Goal: Book appointment/travel/reservation

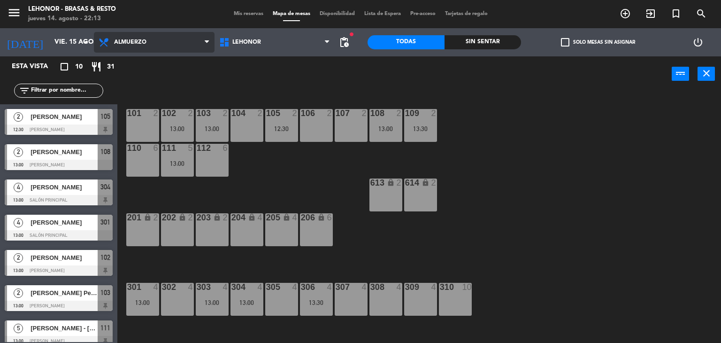
click at [109, 49] on span "Almuerzo" at bounding box center [154, 42] width 121 height 21
click at [133, 62] on ng-component "menu [PERSON_NAME] - Brasas & Resto [DATE] 14. agosto - 22:13 Mis reservas Mapa…" at bounding box center [360, 171] width 721 height 343
click at [146, 36] on span "Almuerzo" at bounding box center [154, 42] width 121 height 21
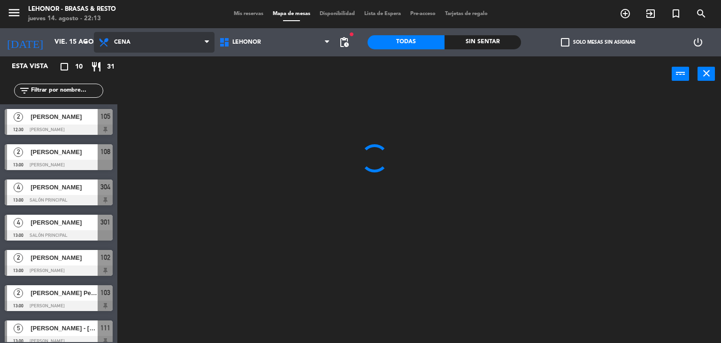
click at [150, 86] on ng-component "menu [PERSON_NAME] - Brasas & Resto [DATE] 14. agosto - 22:13 Mis reservas Mapa…" at bounding box center [360, 171] width 721 height 343
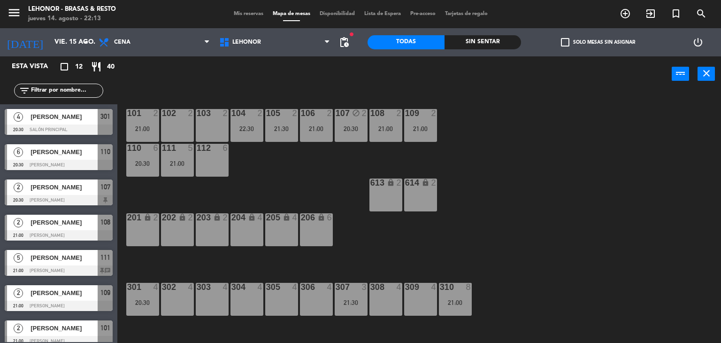
click at [352, 43] on span "pending_actions" at bounding box center [344, 42] width 19 height 19
click at [343, 44] on span "pending_actions" at bounding box center [344, 42] width 11 height 11
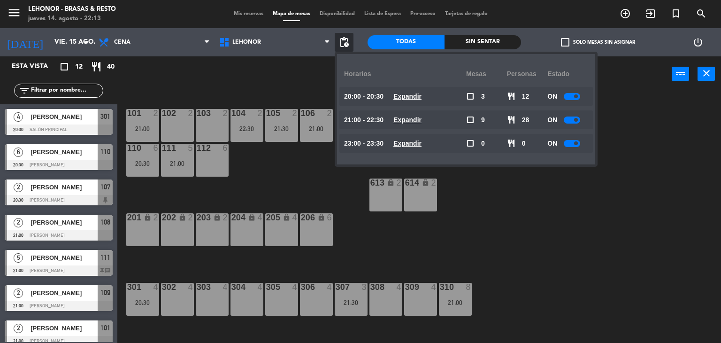
click at [404, 95] on u "Expandir" at bounding box center [407, 96] width 28 height 8
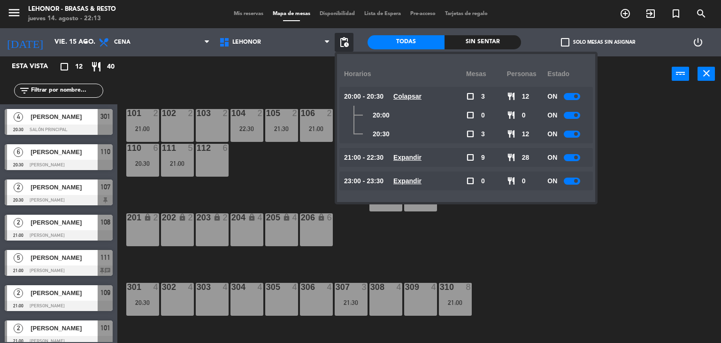
click at [419, 158] on u "Expandir" at bounding box center [407, 158] width 28 height 8
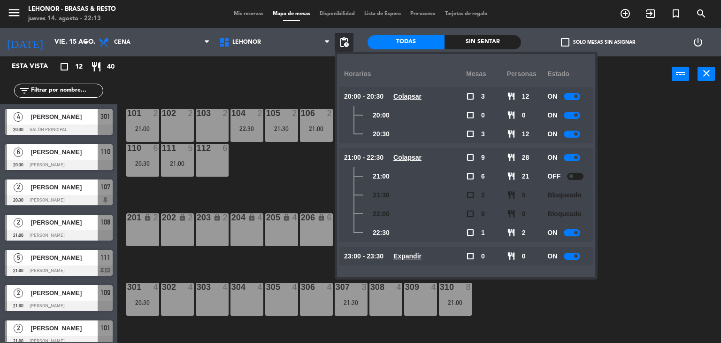
click at [421, 255] on u "Expandir" at bounding box center [407, 256] width 28 height 8
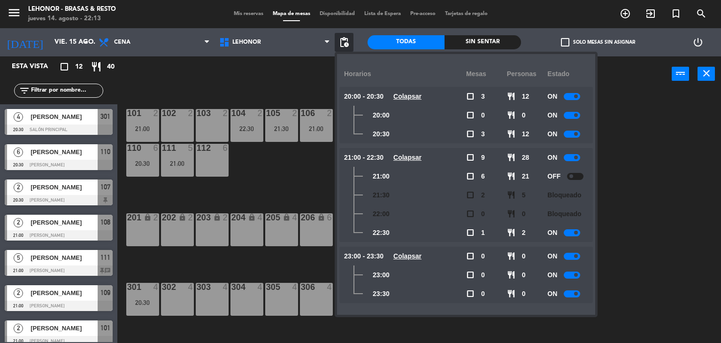
click at [280, 173] on div "101 2 21:00 102 2 103 2 104 2 22:30 105 2 21:30 106 2 21:00 107 block 2 20:30 1…" at bounding box center [422, 217] width 597 height 251
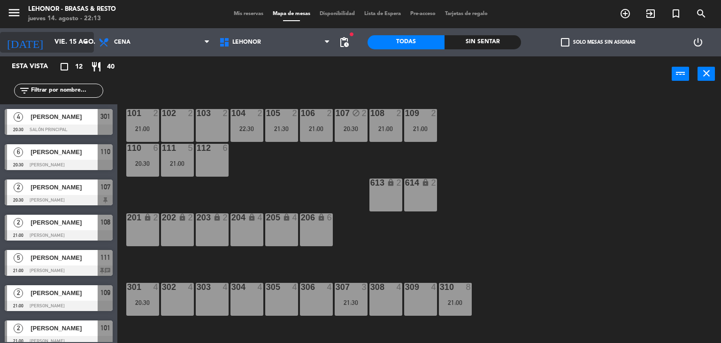
click at [62, 34] on input "vie. 15 ago." at bounding box center [94, 42] width 89 height 17
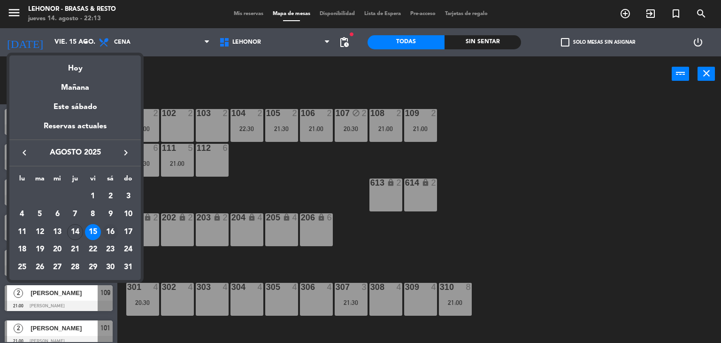
click at [114, 231] on div "16" at bounding box center [110, 232] width 16 height 16
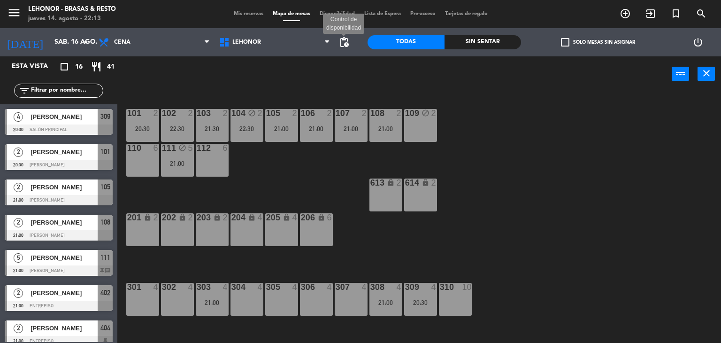
click at [349, 42] on span "pending_actions" at bounding box center [344, 42] width 11 height 11
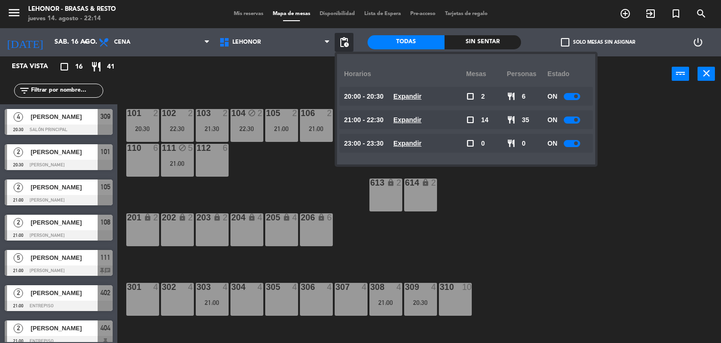
click at [415, 129] on div "21:00 - 22:30 Expandir" at bounding box center [405, 119] width 122 height 19
click at [414, 118] on u "Expandir" at bounding box center [407, 120] width 28 height 8
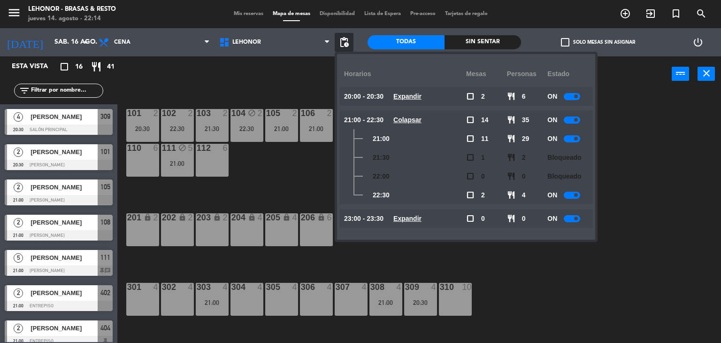
click at [608, 139] on div "101 2 20:30 102 2 22:30 103 2 21:30 104 block 2 22:30 105 2 21:00 106 2 21:00 1…" at bounding box center [422, 217] width 597 height 251
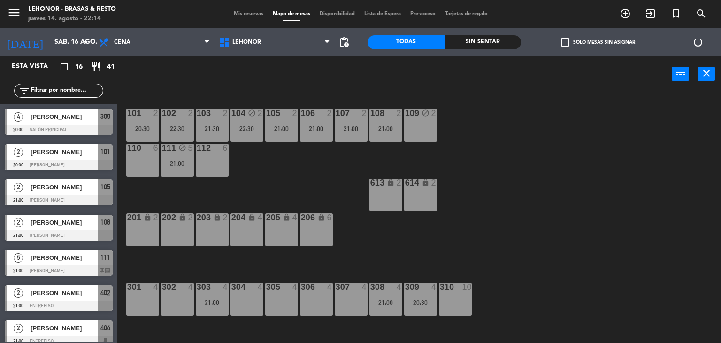
click at [325, 170] on div "101 2 20:30 102 2 22:30 103 2 21:30 104 block 2 22:30 105 2 21:00 106 2 21:00 1…" at bounding box center [422, 217] width 597 height 251
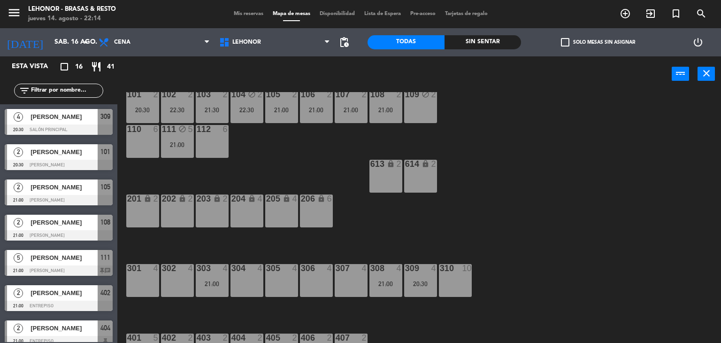
scroll to position [41, 0]
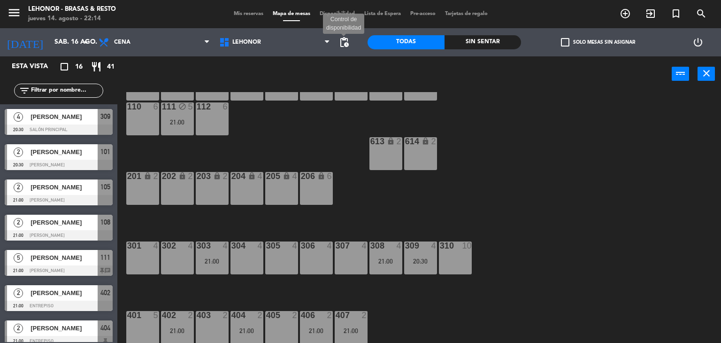
click at [341, 43] on span "pending_actions" at bounding box center [344, 42] width 11 height 11
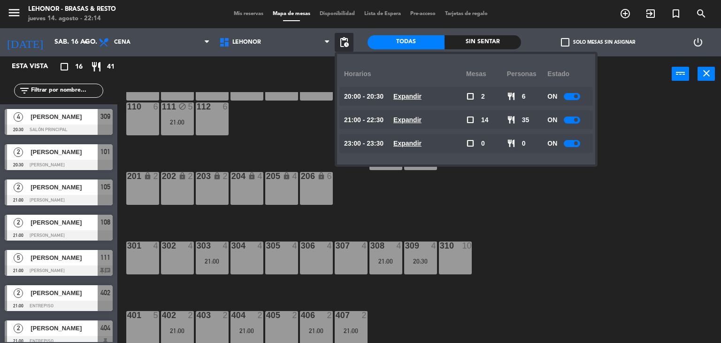
click at [272, 308] on div "101 2 20:30 102 2 22:30 103 2 21:30 104 block 2 22:30 105 2 21:00 106 2 21:00 1…" at bounding box center [422, 217] width 597 height 251
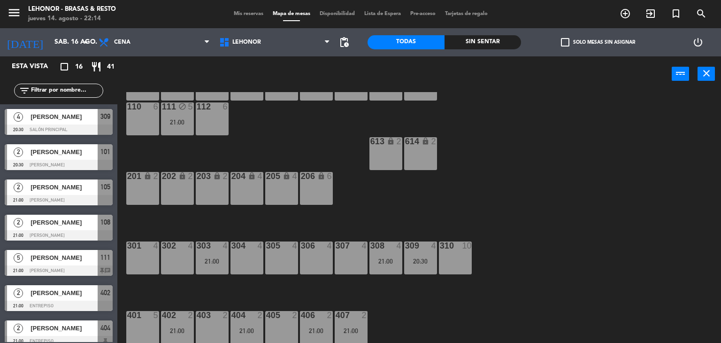
click at [275, 321] on div "405 2" at bounding box center [281, 327] width 33 height 33
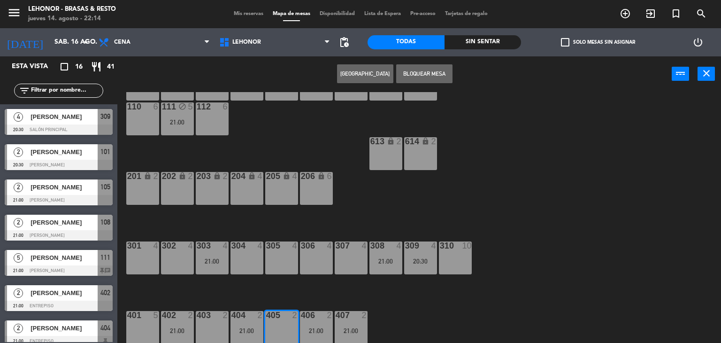
click at [346, 122] on div "101 2 20:30 102 2 22:30 103 2 21:30 104 block 2 22:30 105 2 21:00 106 2 21:00 1…" at bounding box center [422, 217] width 597 height 251
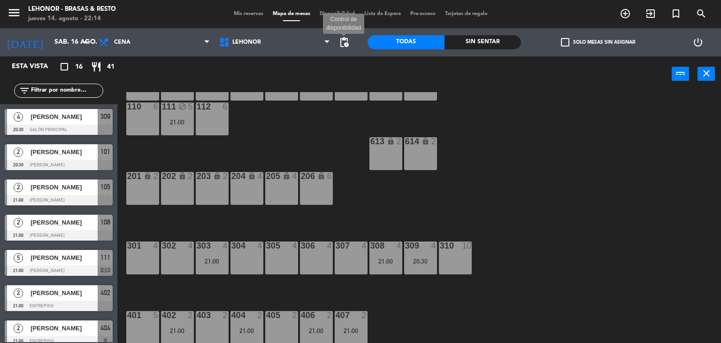
click at [345, 47] on span "pending_actions" at bounding box center [344, 42] width 11 height 11
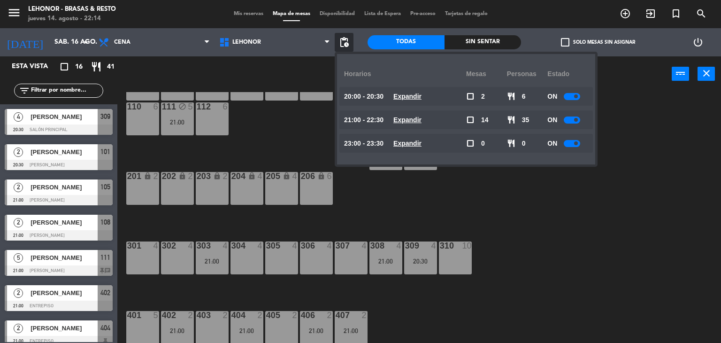
click at [415, 118] on u "Expandir" at bounding box center [407, 120] width 28 height 8
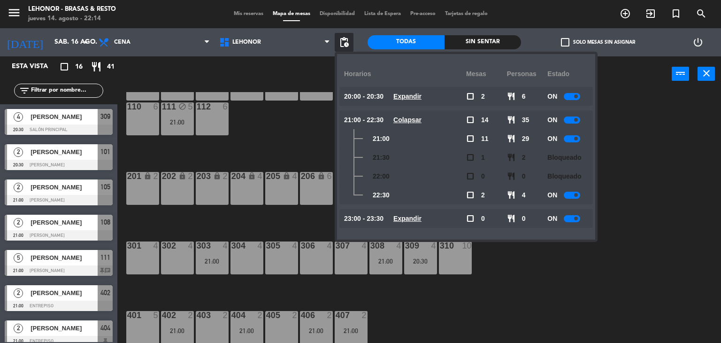
click at [572, 138] on div at bounding box center [572, 138] width 16 height 7
click at [319, 138] on div "101 2 20:30 102 2 22:30 103 2 21:30 104 block 2 22:30 105 2 21:00 106 2 21:00 1…" at bounding box center [422, 217] width 597 height 251
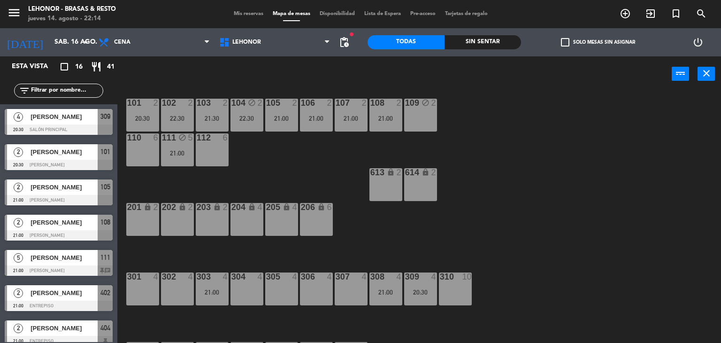
scroll to position [4, 0]
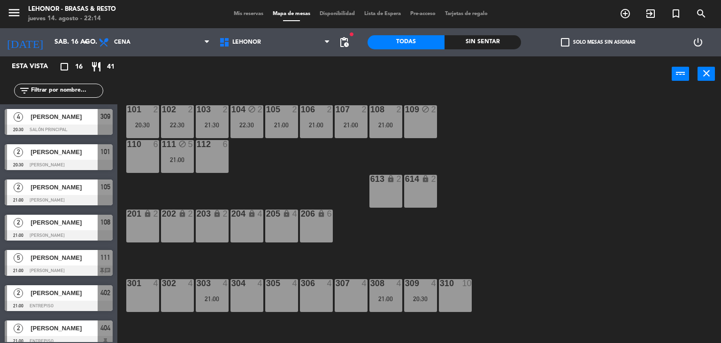
click at [441, 108] on div "2" at bounding box center [436, 109] width 15 height 9
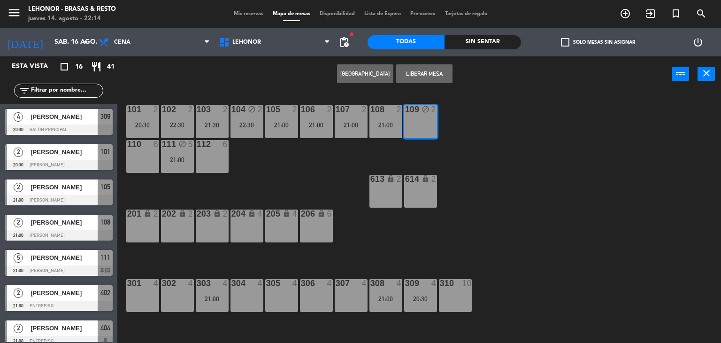
click at [436, 71] on button "Liberar Mesa" at bounding box center [424, 73] width 56 height 19
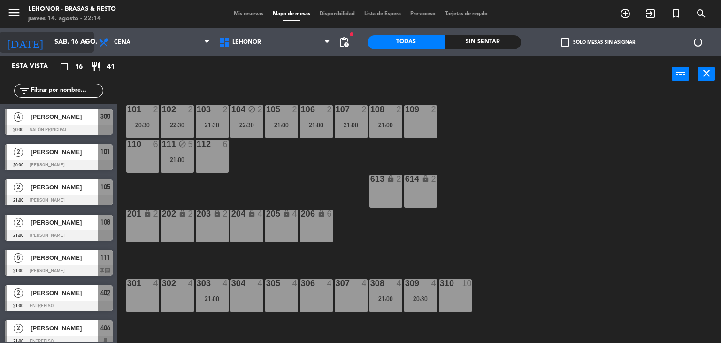
click at [58, 37] on input "sáb. 16 ago." at bounding box center [94, 42] width 89 height 17
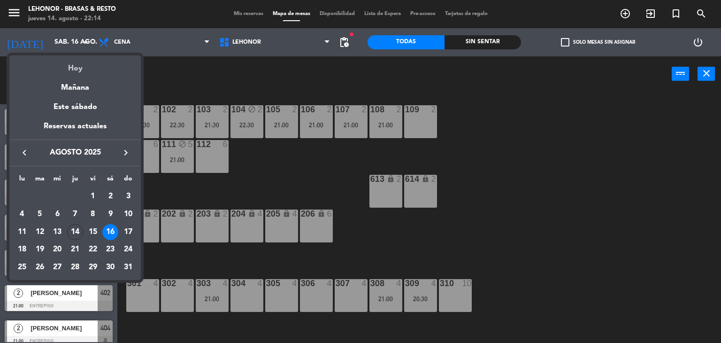
click at [67, 61] on div "Hoy" at bounding box center [74, 64] width 131 height 19
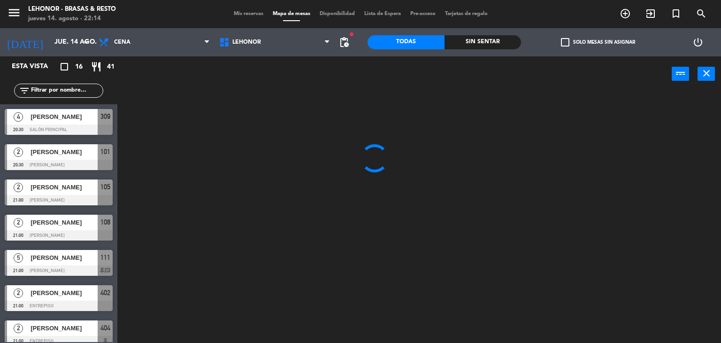
scroll to position [0, 0]
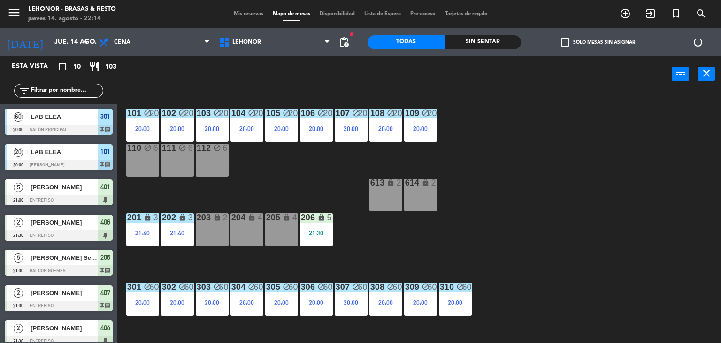
click at [193, 189] on div "101 block 20 20:00 102 block 20 20:00 103 block 20 20:00 104 block 20 20:00 105…" at bounding box center [422, 217] width 597 height 251
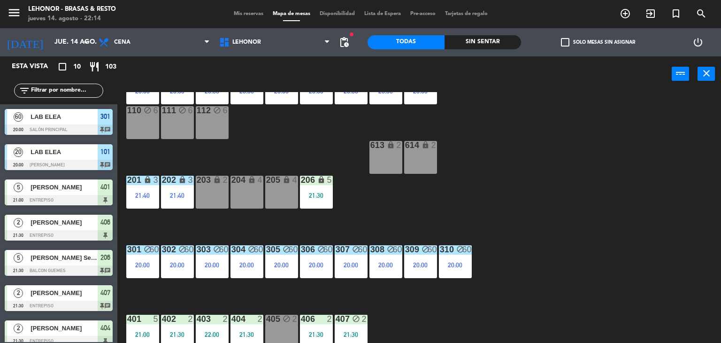
scroll to position [41, 0]
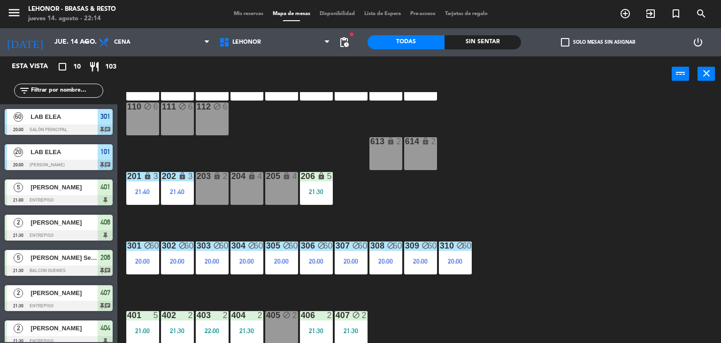
click at [101, 285] on div "407" at bounding box center [105, 292] width 15 height 15
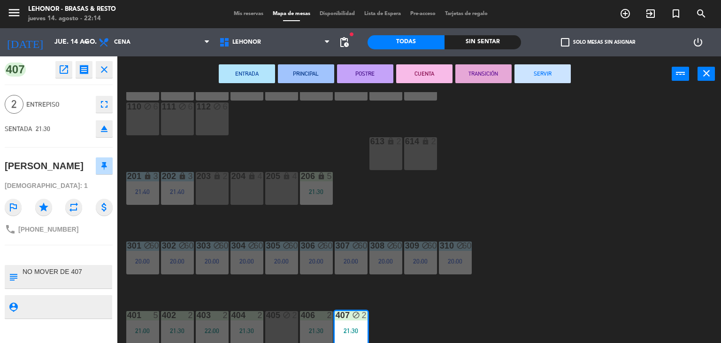
click at [193, 230] on div "101 block 20 20:00 102 block 20 20:00 103 block 20 20:00 104 block 20 20:00 105…" at bounding box center [422, 217] width 597 height 251
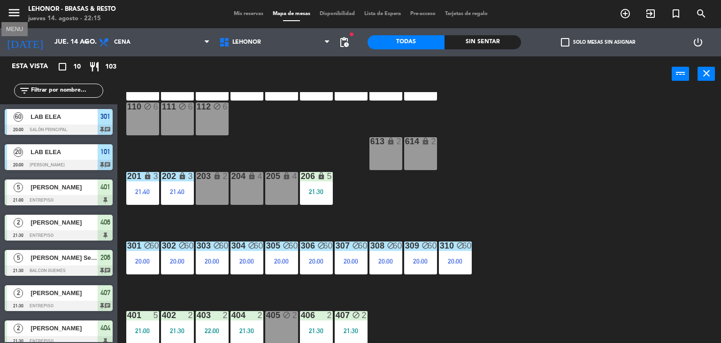
click at [12, 14] on icon "menu" at bounding box center [14, 13] width 14 height 14
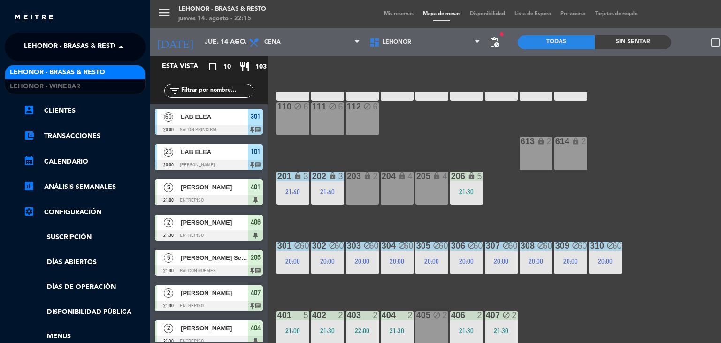
click at [85, 41] on span "Lehonor - Brasas & Resto" at bounding box center [71, 47] width 95 height 20
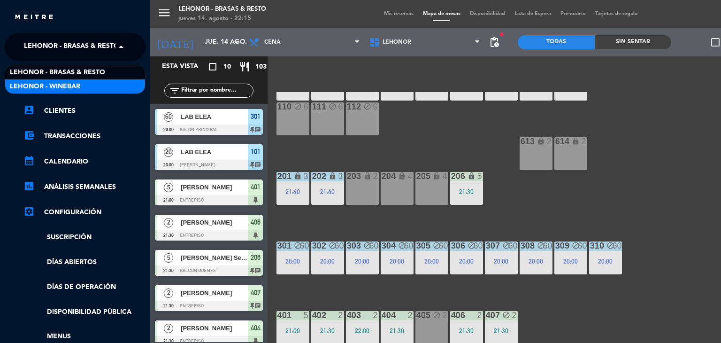
click at [96, 79] on div "Lehonor - Winebar" at bounding box center [75, 86] width 140 height 14
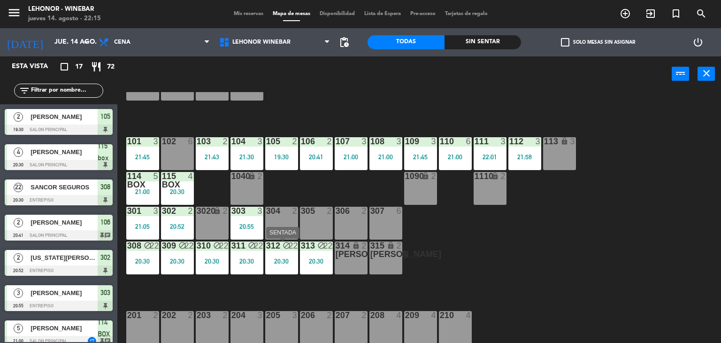
click at [279, 248] on div "block" at bounding box center [281, 245] width 15 height 9
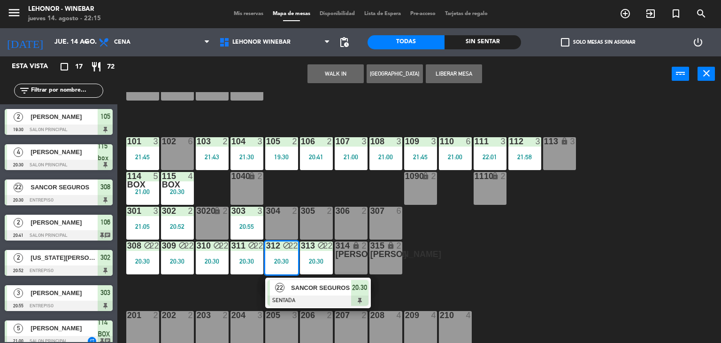
click at [287, 194] on div "1 2 2 2 3 2 4 lock 2 101 3 21:45 102 6 103 2 21:43 104 3 21:30 106 2 20:41 107 …" at bounding box center [422, 217] width 597 height 251
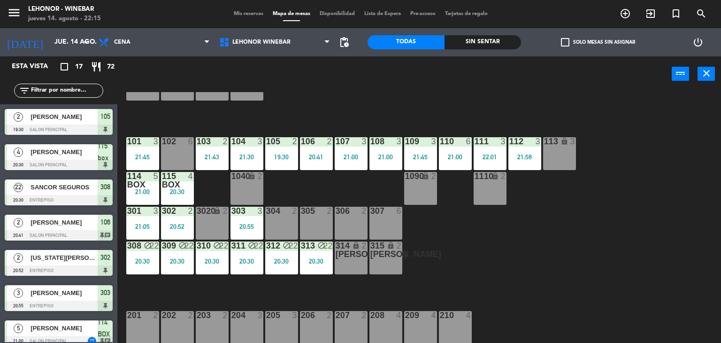
click at [185, 188] on div "20:30" at bounding box center [177, 191] width 33 height 7
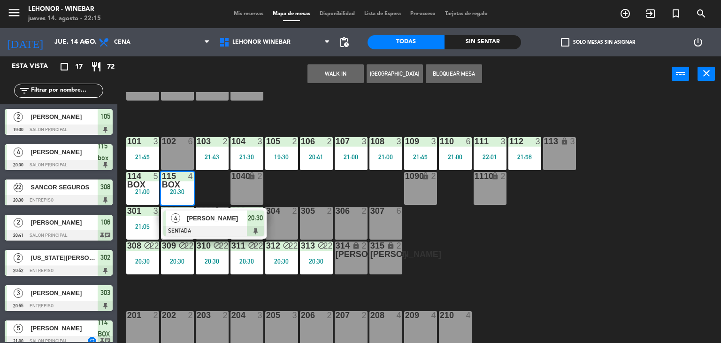
click at [216, 193] on div "1 2 2 2 3 2 4 lock 2 101 3 21:45 102 6 103 2 21:43 104 3 21:30 106 2 20:41 107 …" at bounding box center [422, 217] width 597 height 251
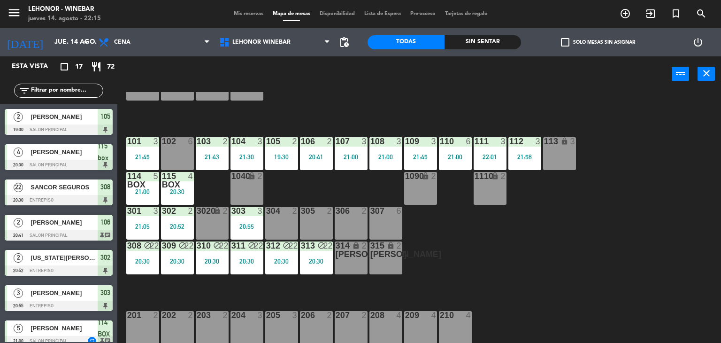
click at [151, 177] on div "5" at bounding box center [158, 180] width 15 height 17
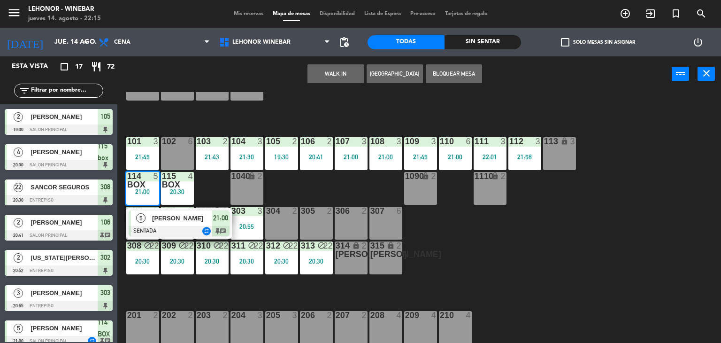
click at [180, 224] on div "[PERSON_NAME]" at bounding box center [181, 217] width 61 height 15
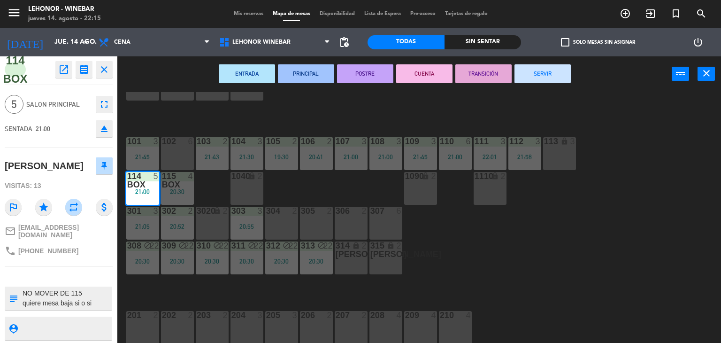
click at [211, 194] on div "1 2 2 2 3 2 4 lock 2 101 3 21:45 102 6 103 2 21:43 104 3 21:30 106 2 20:41 107 …" at bounding box center [422, 217] width 597 height 251
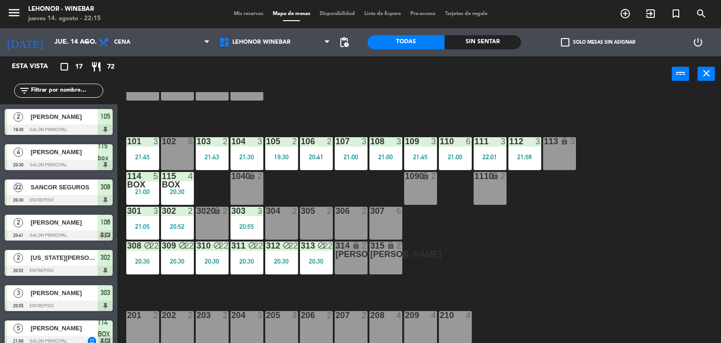
scroll to position [0, 0]
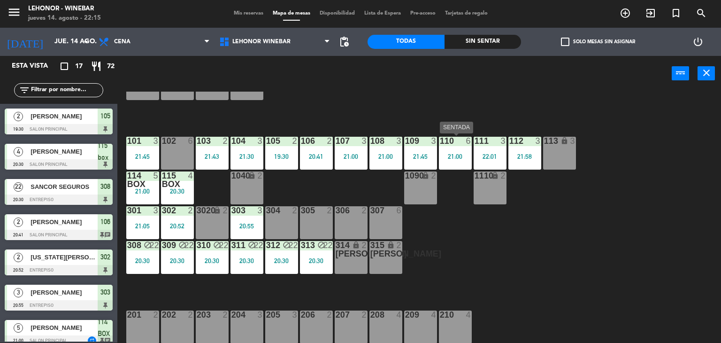
click at [463, 146] on div "110 6 21:00" at bounding box center [455, 153] width 33 height 33
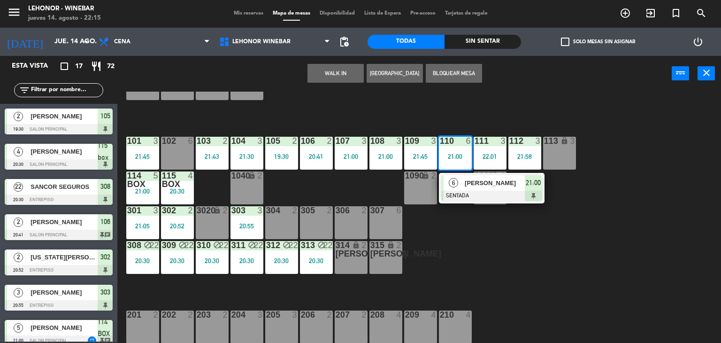
click at [466, 186] on span "[PERSON_NAME]" at bounding box center [495, 183] width 60 height 10
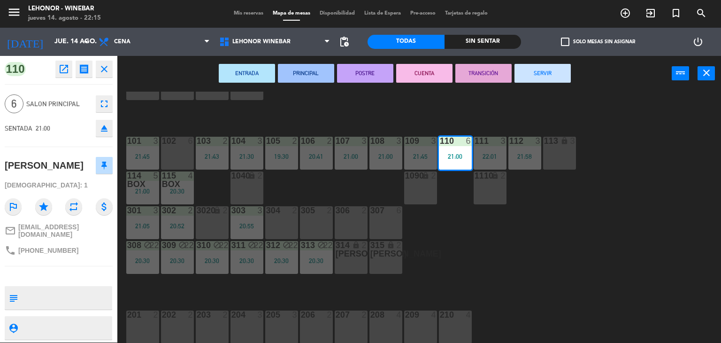
click at [454, 233] on div "1 2 2 2 3 2 4 lock 2 101 3 21:45 102 6 103 2 21:43 104 3 21:30 106 2 20:41 107 …" at bounding box center [422, 217] width 597 height 251
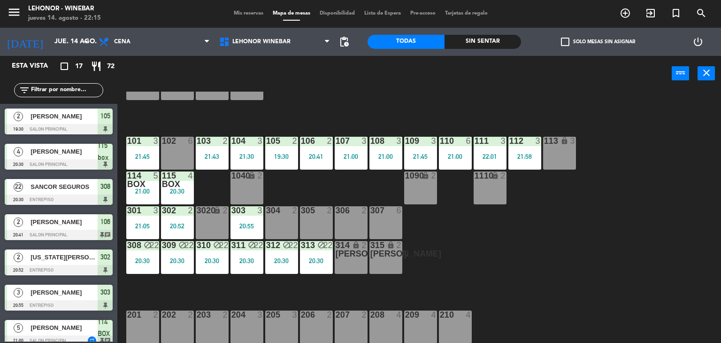
click at [116, 162] on div "4 [PERSON_NAME] 20:30 Salon Principal 115 box" at bounding box center [58, 156] width 117 height 35
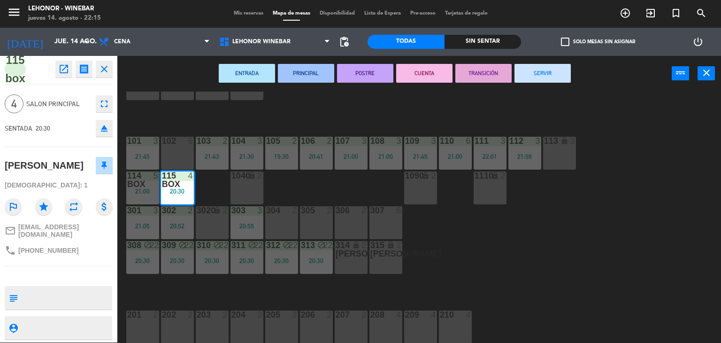
click at [263, 117] on div "1 2 2 2 3 2 4 lock 2 101 3 21:45 102 6 103 2 21:43 104 3 21:30 106 2 20:41 107 …" at bounding box center [422, 217] width 597 height 251
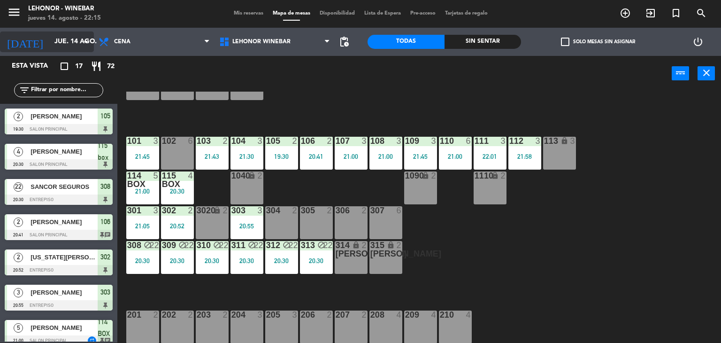
click at [73, 46] on input "jue. 14 ago." at bounding box center [94, 41] width 89 height 17
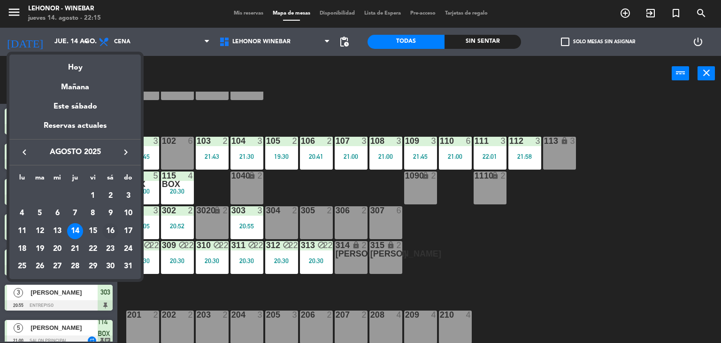
click at [102, 231] on td "16" at bounding box center [111, 231] width 18 height 18
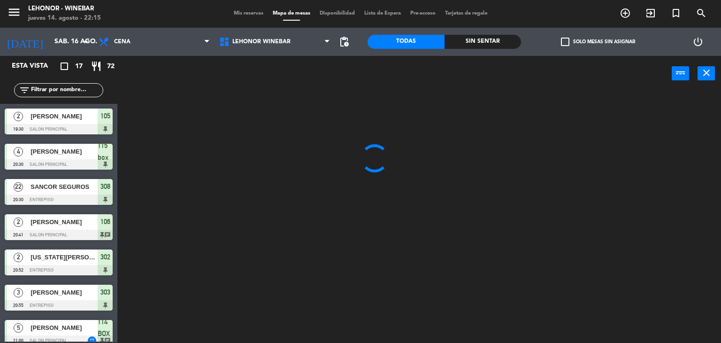
scroll to position [0, 0]
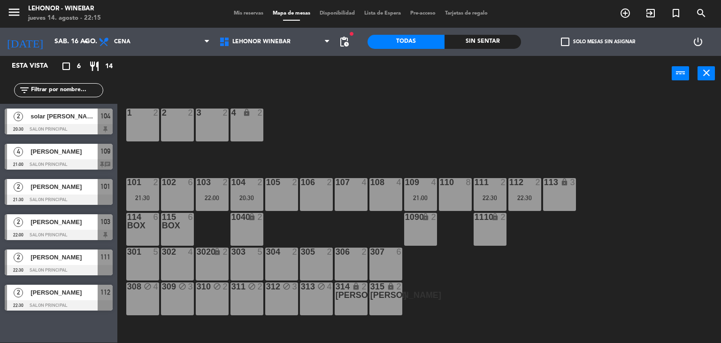
click at [107, 219] on span "103" at bounding box center [105, 221] width 10 height 11
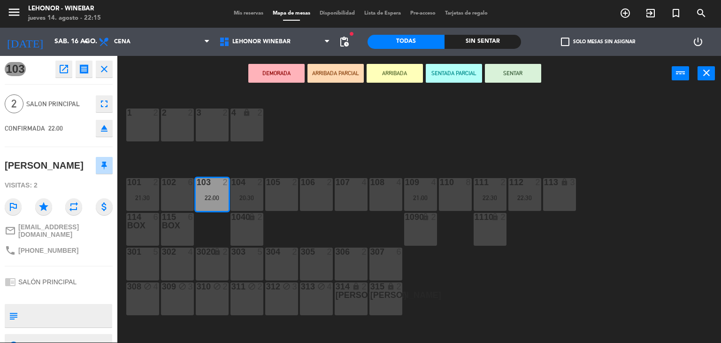
click at [341, 119] on div "1 2 2 2 3 2 4 lock 2 101 2 21:30 102 6 103 2 22:00 104 2 20:30 106 2 107 4 109 …" at bounding box center [422, 217] width 597 height 251
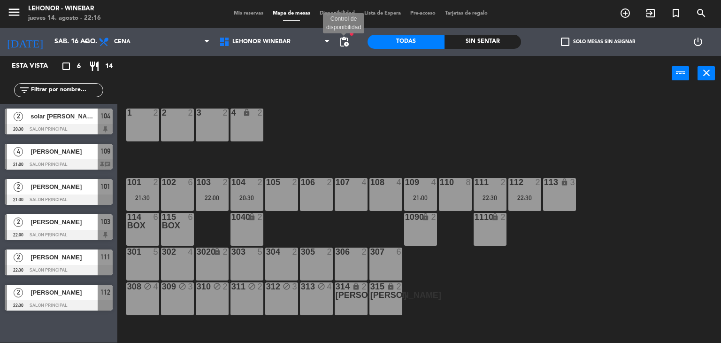
click at [349, 42] on span "pending_actions" at bounding box center [344, 41] width 11 height 11
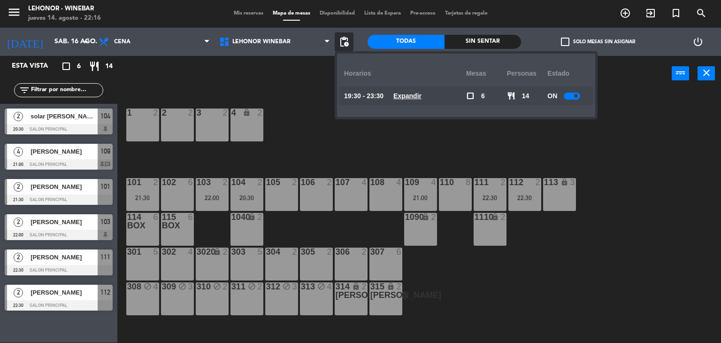
click at [407, 94] on u "Expandir" at bounding box center [407, 96] width 28 height 8
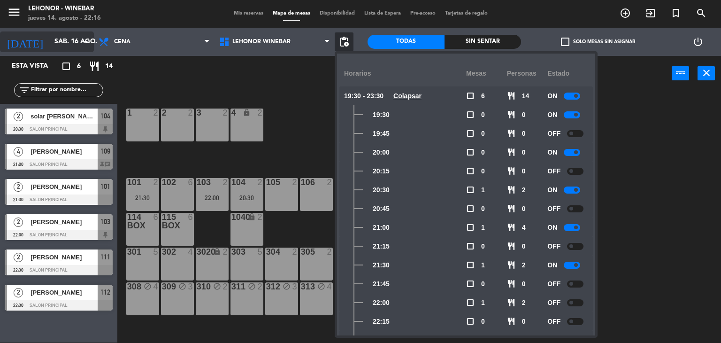
click at [65, 40] on input "sáb. 16 ago." at bounding box center [94, 41] width 89 height 17
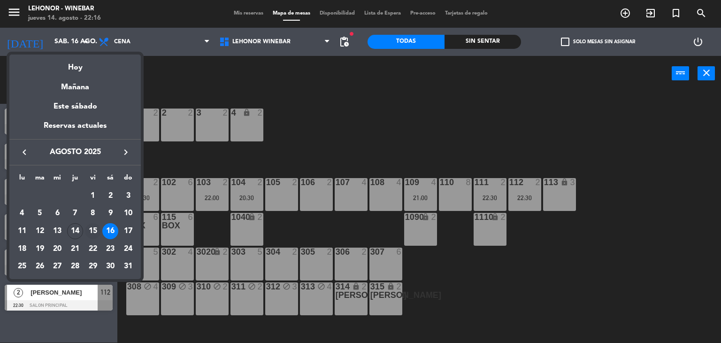
click at [92, 230] on div "15" at bounding box center [93, 231] width 16 height 16
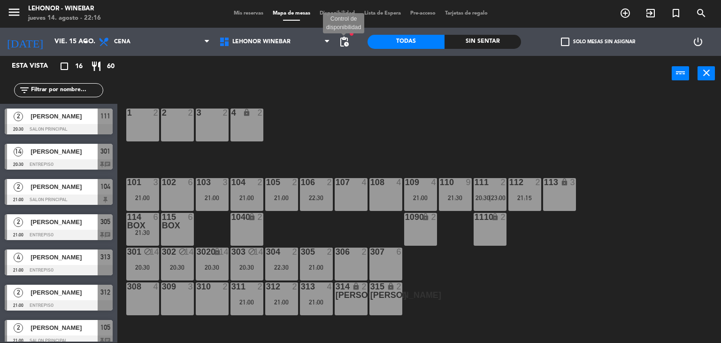
click at [344, 46] on span "pending_actions" at bounding box center [344, 41] width 11 height 11
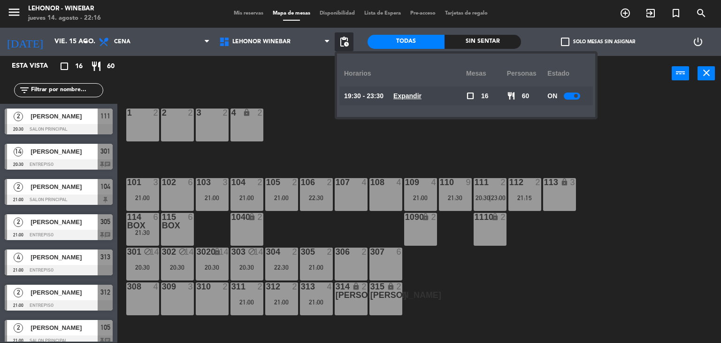
click at [410, 96] on u "Expandir" at bounding box center [407, 96] width 28 height 8
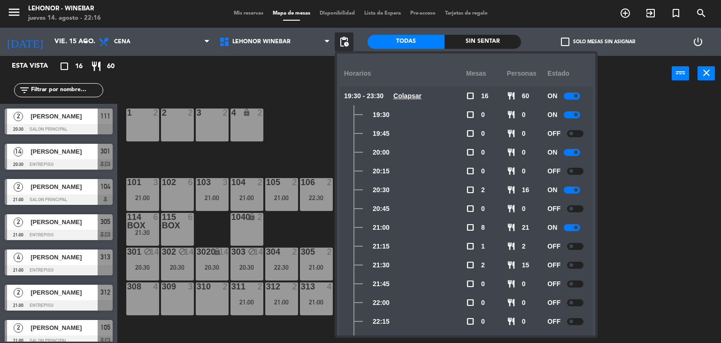
click at [571, 226] on div at bounding box center [572, 227] width 16 height 7
click at [618, 186] on div "1 2 2 2 3 2 4 lock 2 101 3 21:00 102 6 103 3 21:00 104 2 21:00 106 2 22:30 107 …" at bounding box center [422, 217] width 597 height 251
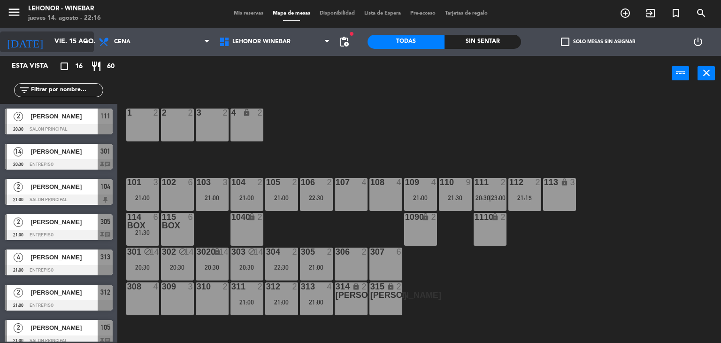
click at [50, 36] on input "vie. 15 ago." at bounding box center [94, 41] width 89 height 17
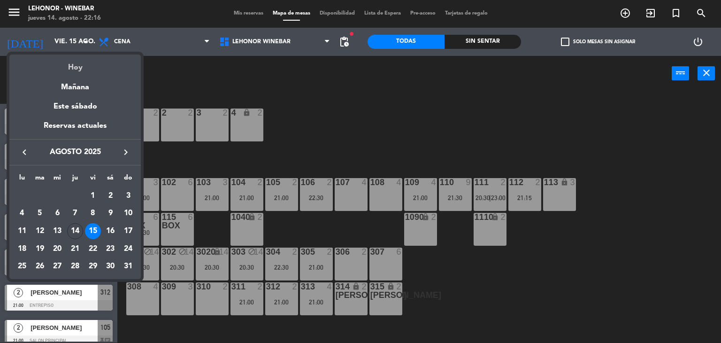
click at [77, 64] on div "Hoy" at bounding box center [74, 63] width 131 height 19
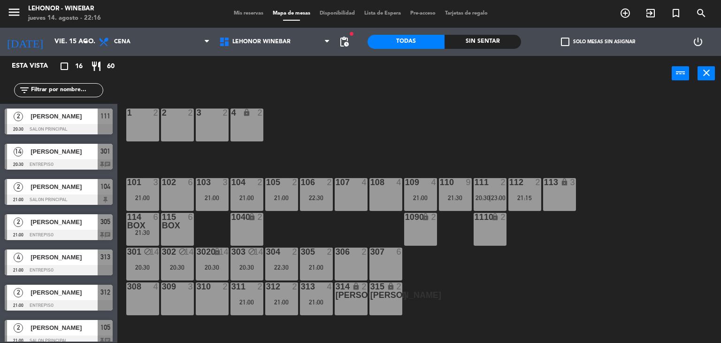
type input "jue. 14 ago."
